Goal: Information Seeking & Learning: Learn about a topic

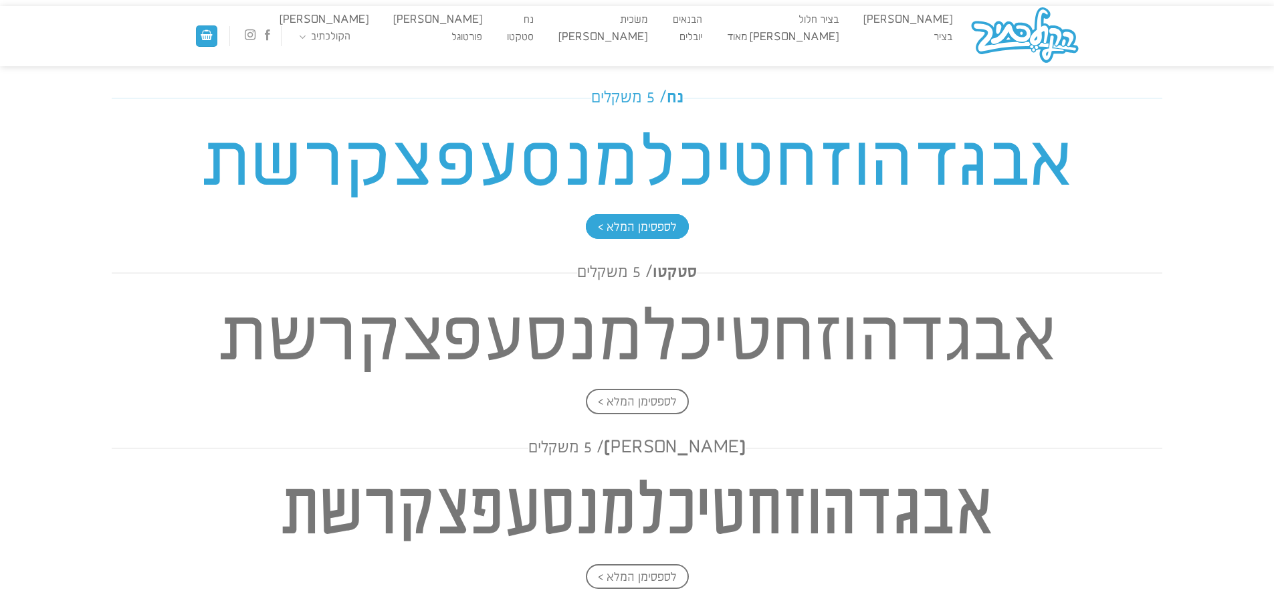
scroll to position [1807, 0]
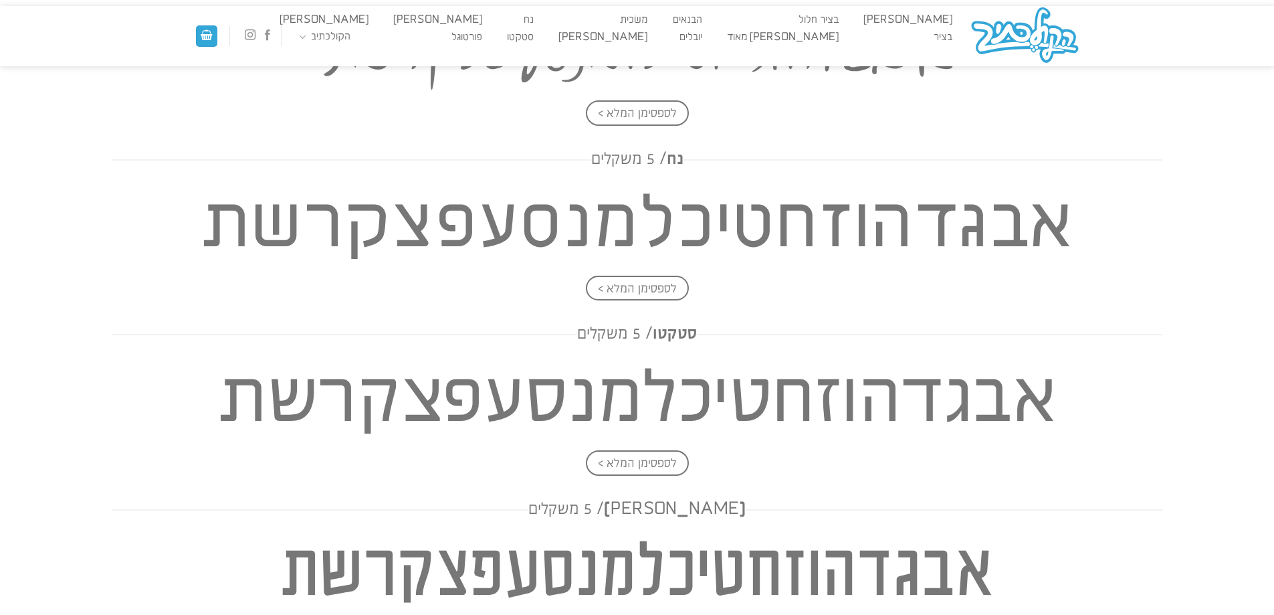
drag, startPoint x: 1142, startPoint y: 389, endPoint x: 1184, endPoint y: 146, distance: 246.3
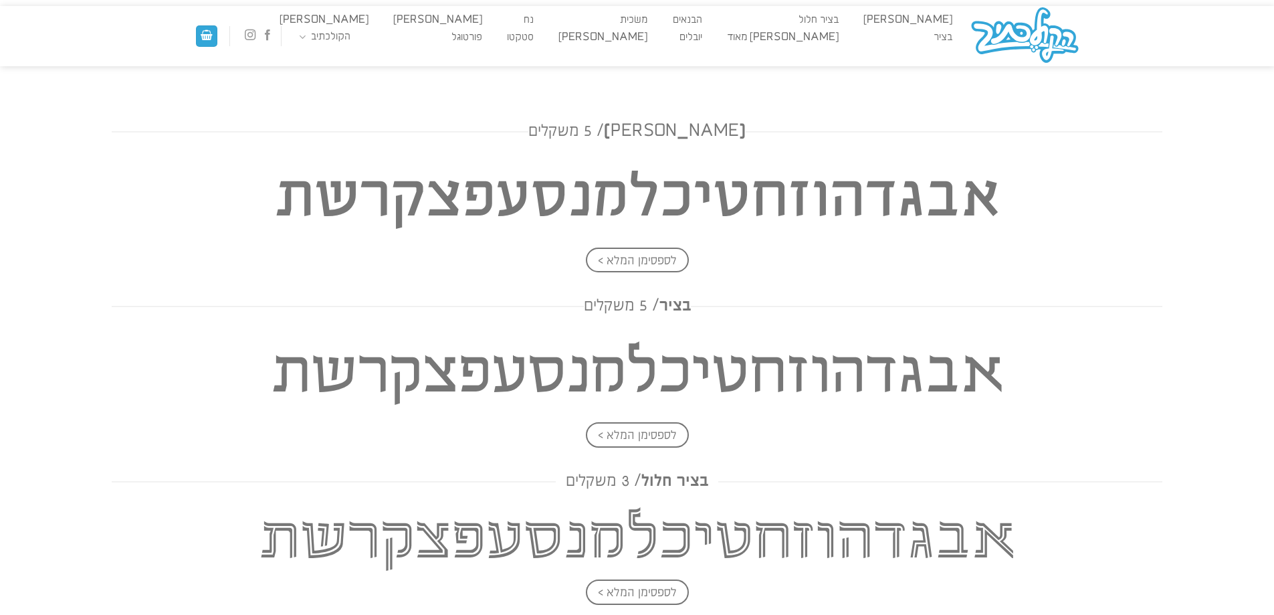
scroll to position [466, 0]
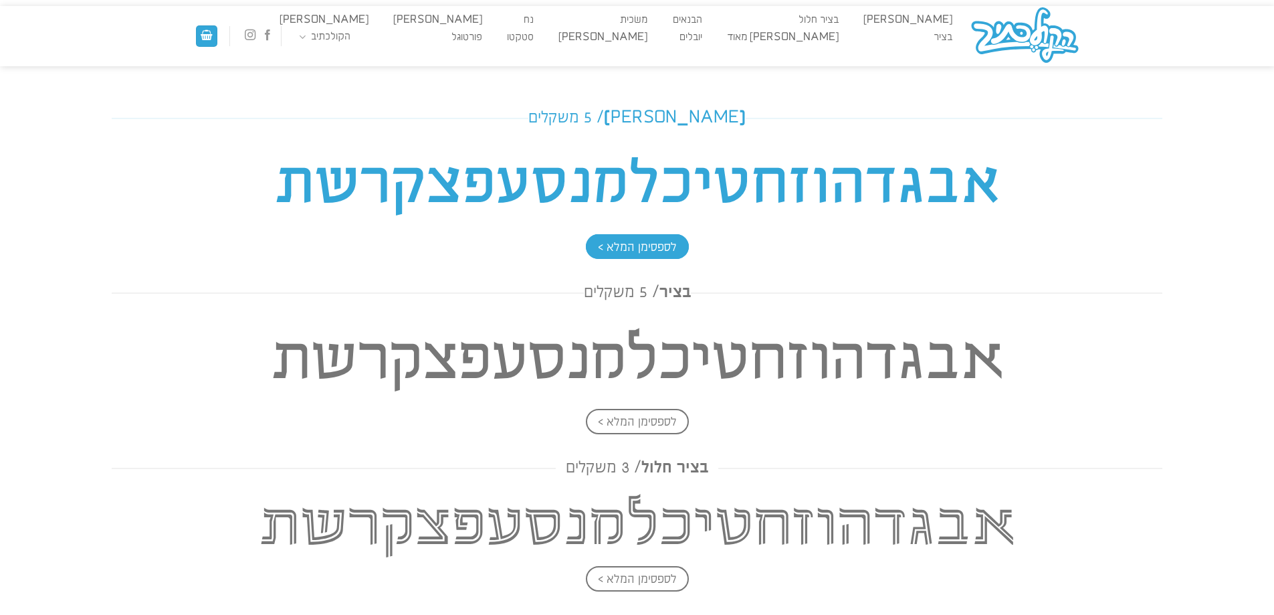
click at [661, 245] on span "לספסימן המלא >" at bounding box center [637, 246] width 103 height 25
click at [611, 251] on span "לספסימן המלא >" at bounding box center [637, 246] width 103 height 25
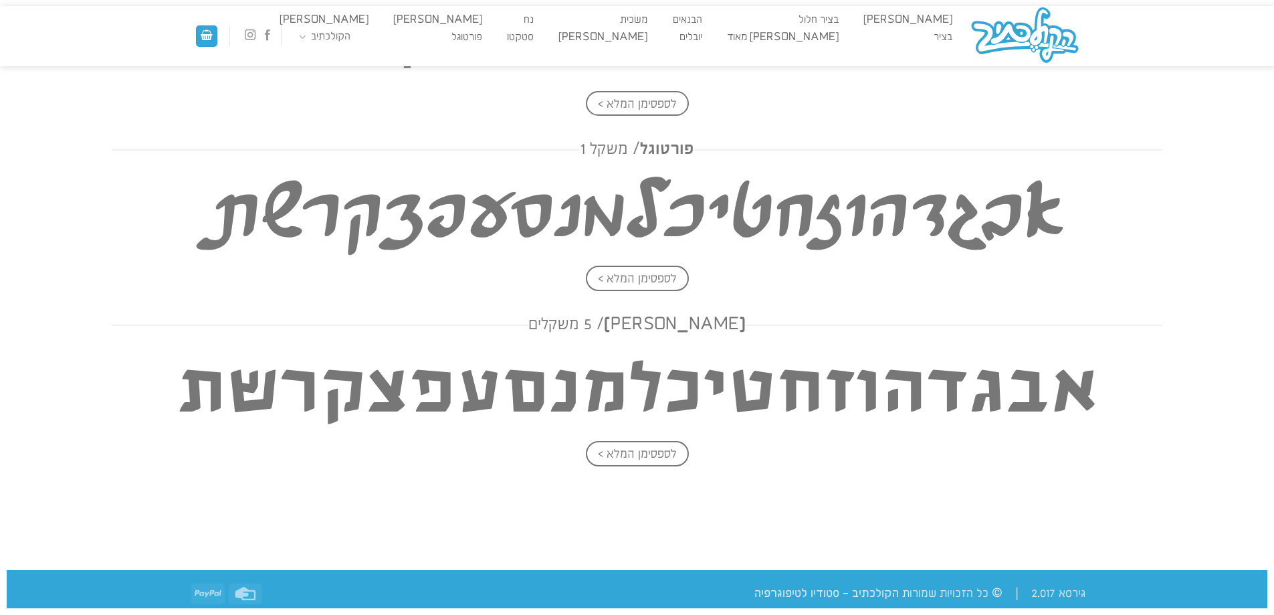
scroll to position [2346, 0]
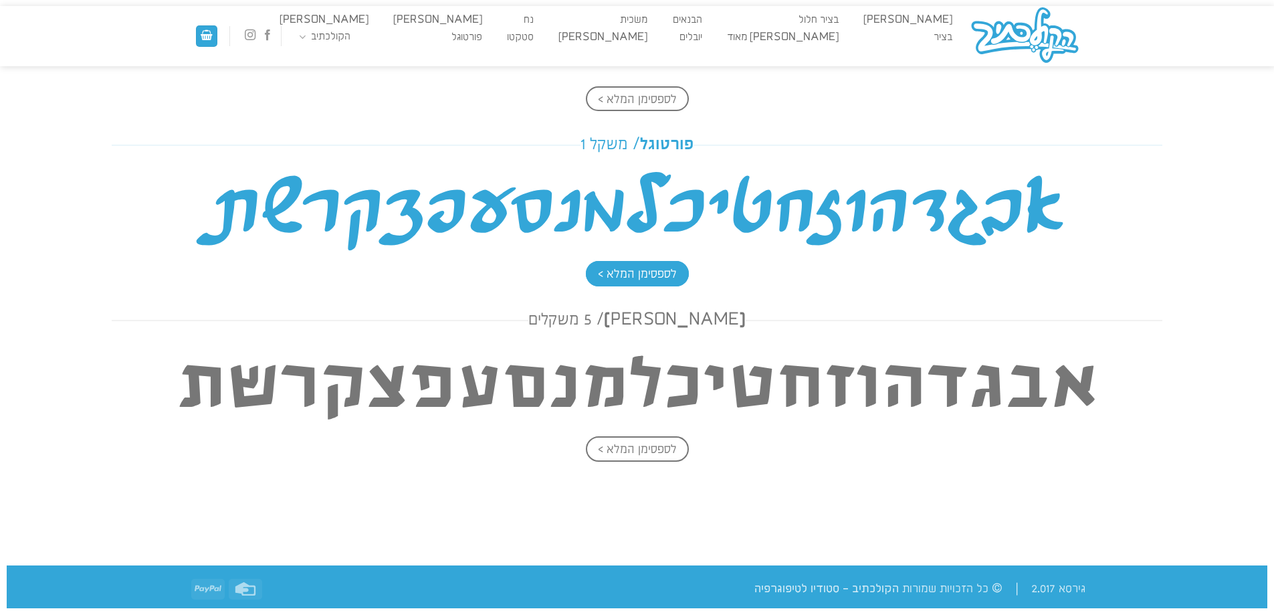
click at [606, 264] on span "לספסימן המלא >" at bounding box center [637, 273] width 103 height 25
click at [593, 277] on span "לספסימן המלא >" at bounding box center [637, 273] width 103 height 25
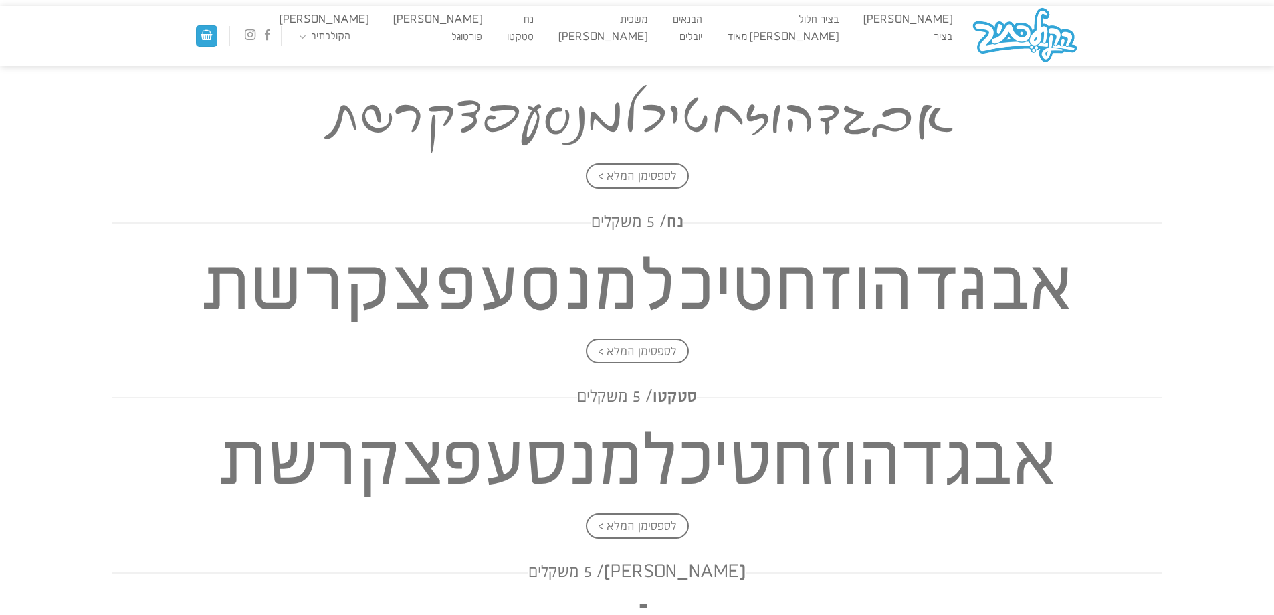
scroll to position [1677, 0]
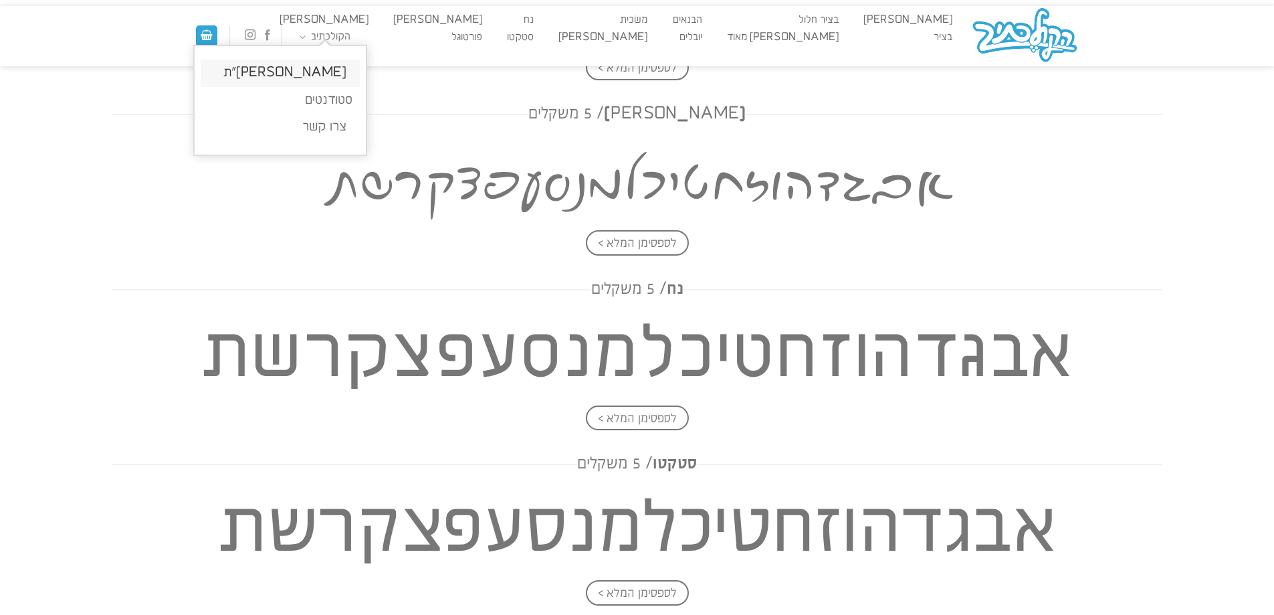
click at [327, 66] on link "[PERSON_NAME]״ת" at bounding box center [280, 73] width 159 height 27
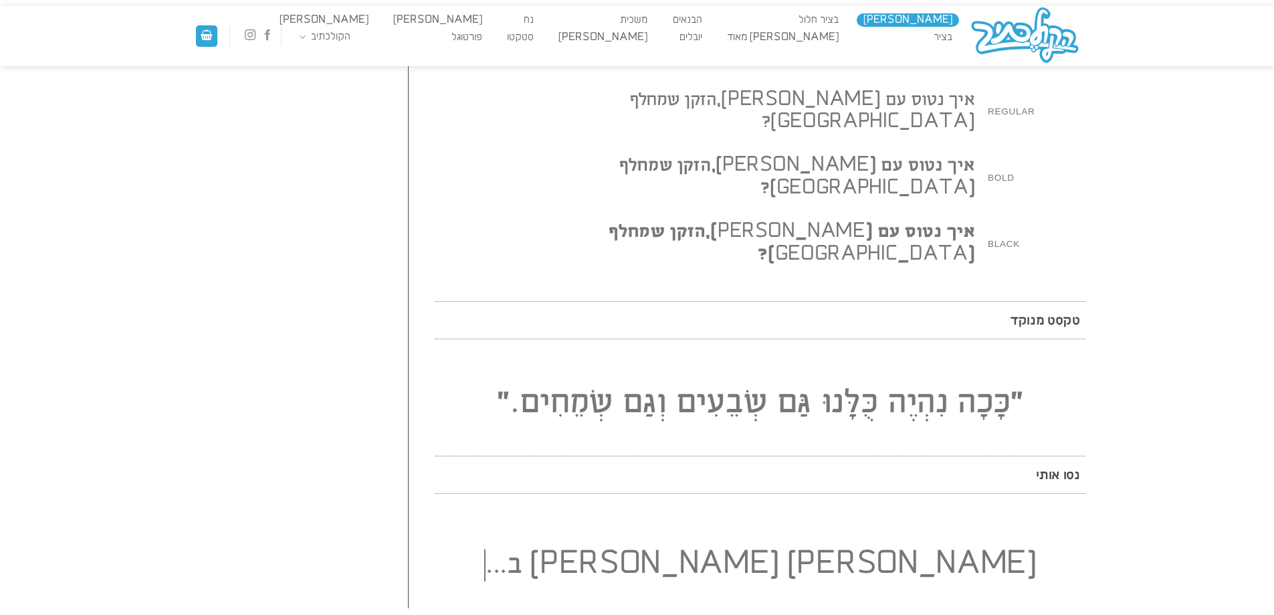
scroll to position [1330, 0]
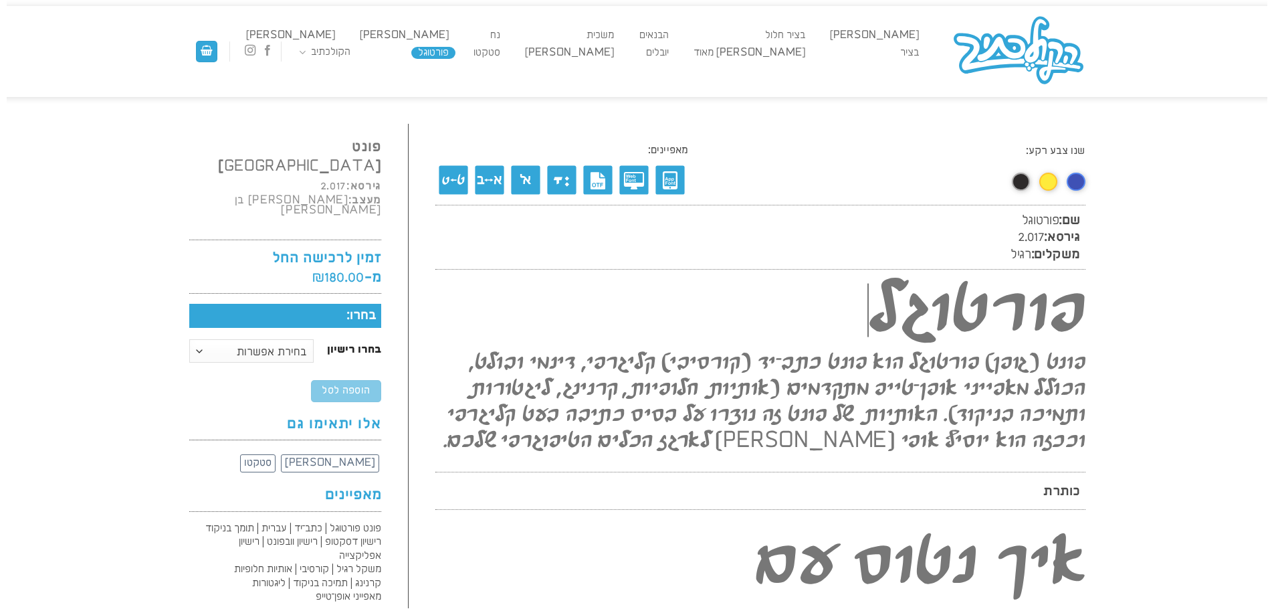
scroll to position [1, 0]
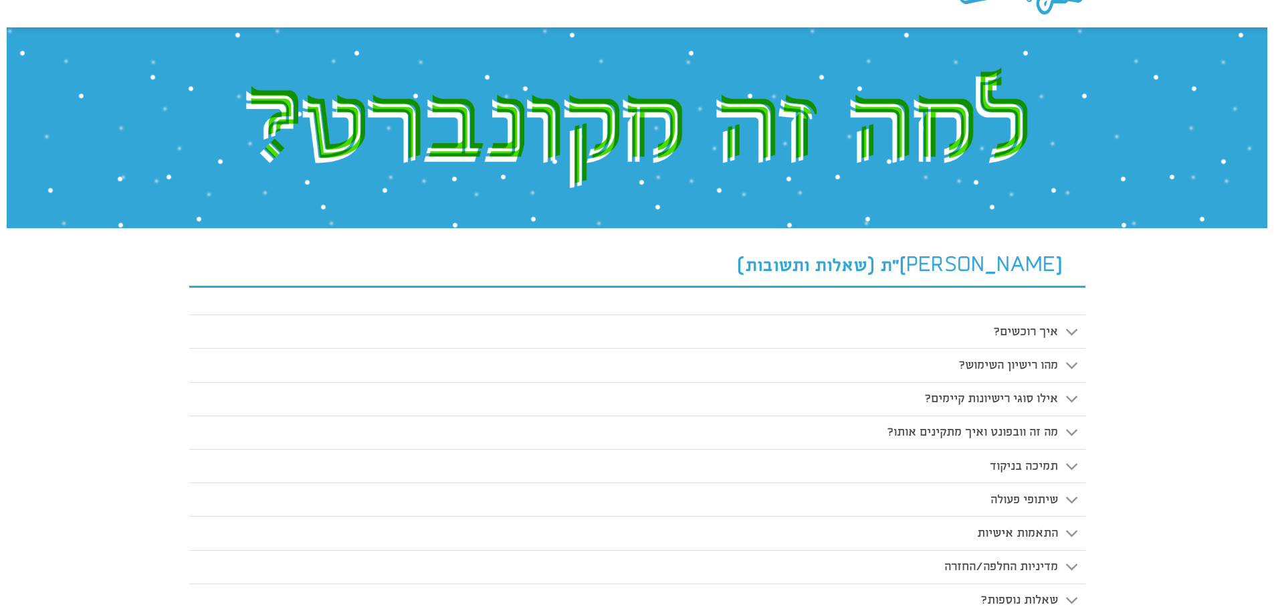
scroll to position [171, 0]
